Goal: Find specific page/section: Find specific page/section

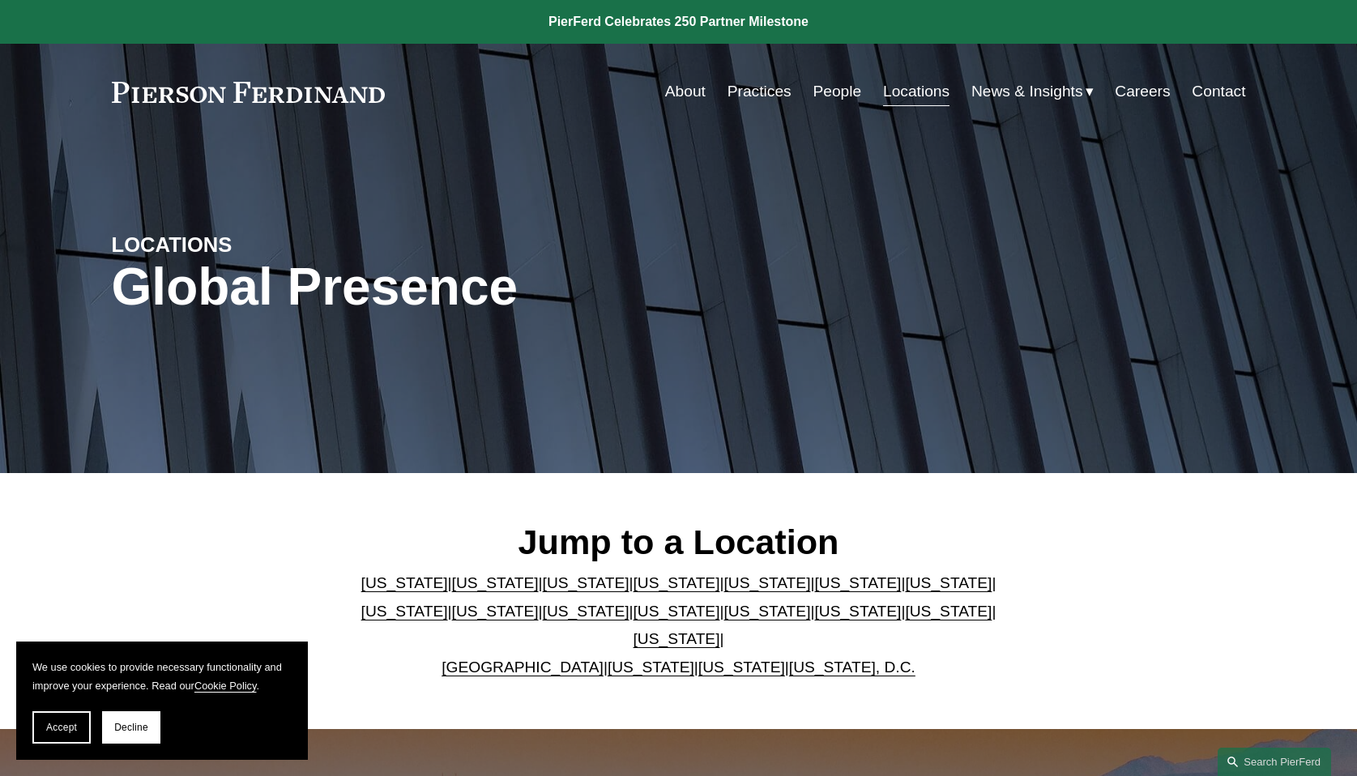
click at [723, 591] on link "[US_STATE]" at bounding box center [766, 582] width 87 height 17
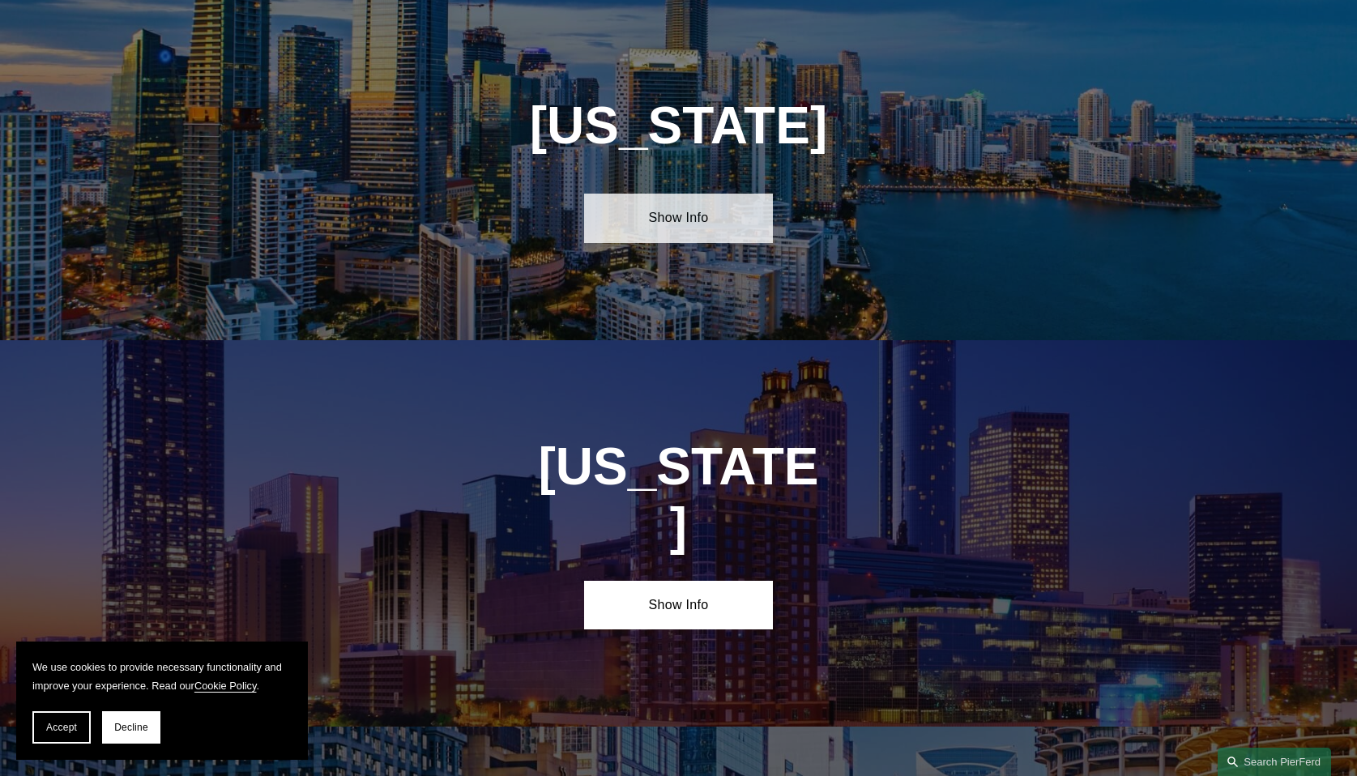
click at [702, 217] on link "Show Info" at bounding box center [678, 218] width 189 height 49
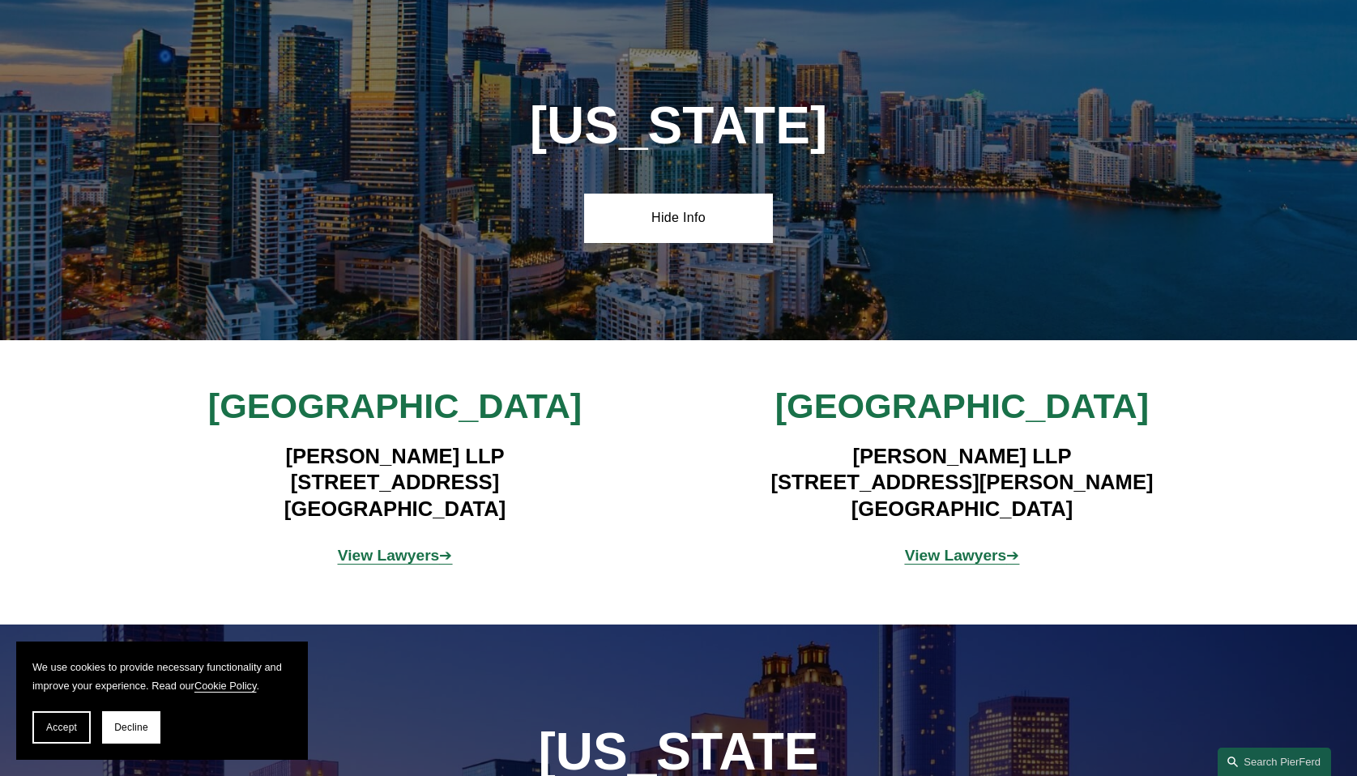
click at [400, 553] on strong "View Lawyers" at bounding box center [389, 555] width 102 height 17
